Goal: Transaction & Acquisition: Book appointment/travel/reservation

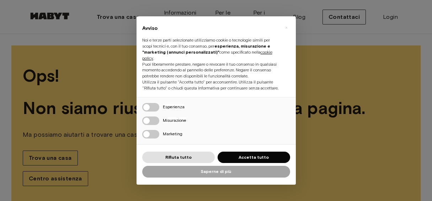
scroll to position [16, 0]
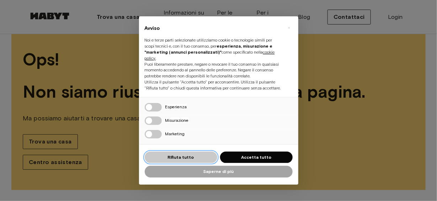
click at [191, 160] on font "Rifiuta tutto" at bounding box center [181, 157] width 26 height 5
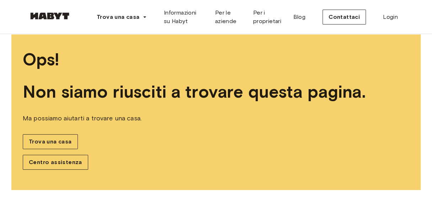
scroll to position [0, 0]
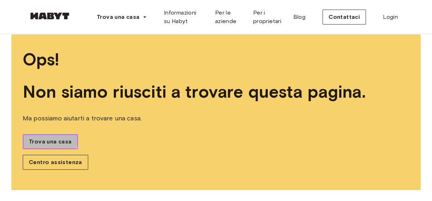
click at [44, 138] on font "Trova una casa" at bounding box center [50, 141] width 43 height 7
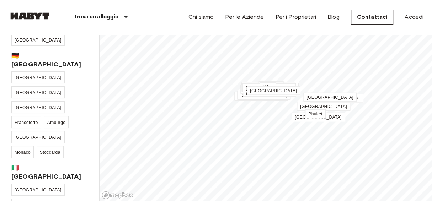
scroll to position [113, 0]
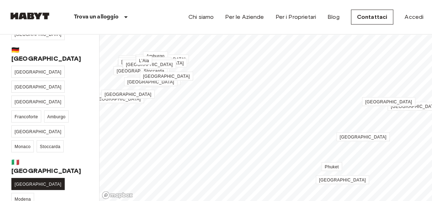
click at [23, 182] on span "[GEOGRAPHIC_DATA]" at bounding box center [38, 184] width 47 height 5
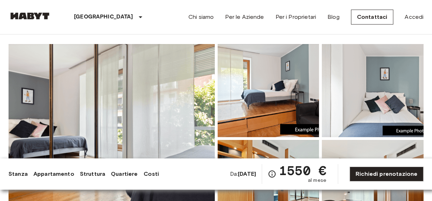
scroll to position [36, 0]
